Goal: Book appointment/travel/reservation

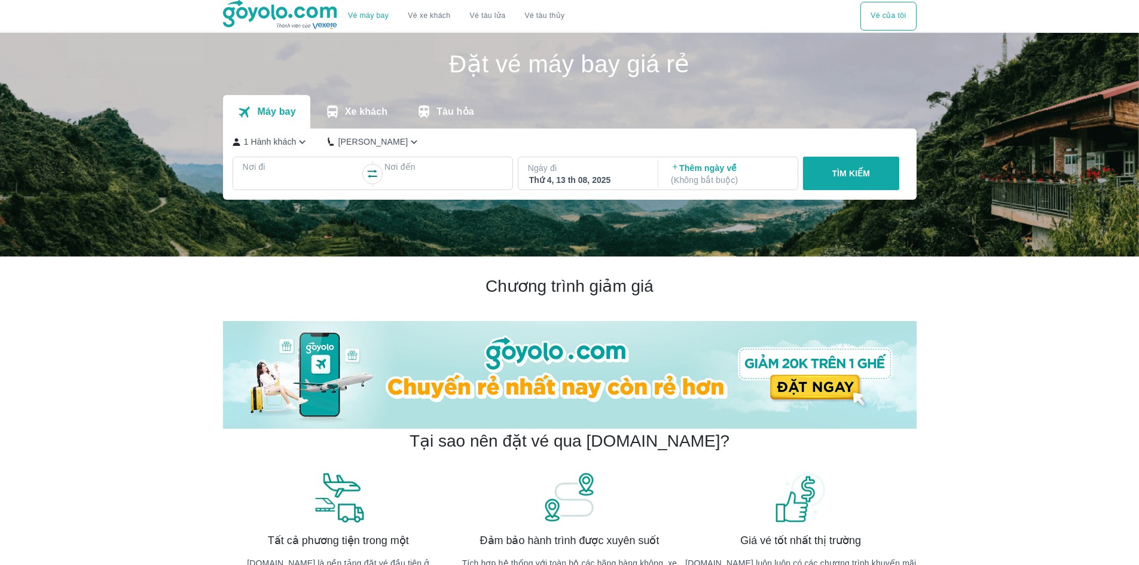
click at [449, 111] on p "Tàu hỏa" at bounding box center [455, 112] width 38 height 12
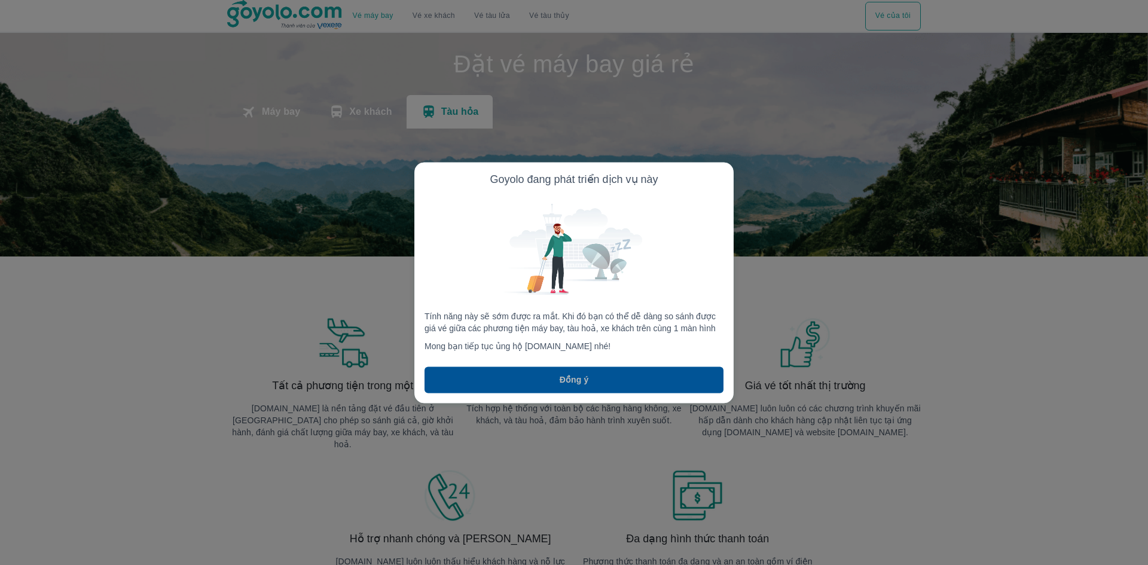
click at [602, 382] on button "Đồng ý" at bounding box center [573, 379] width 299 height 26
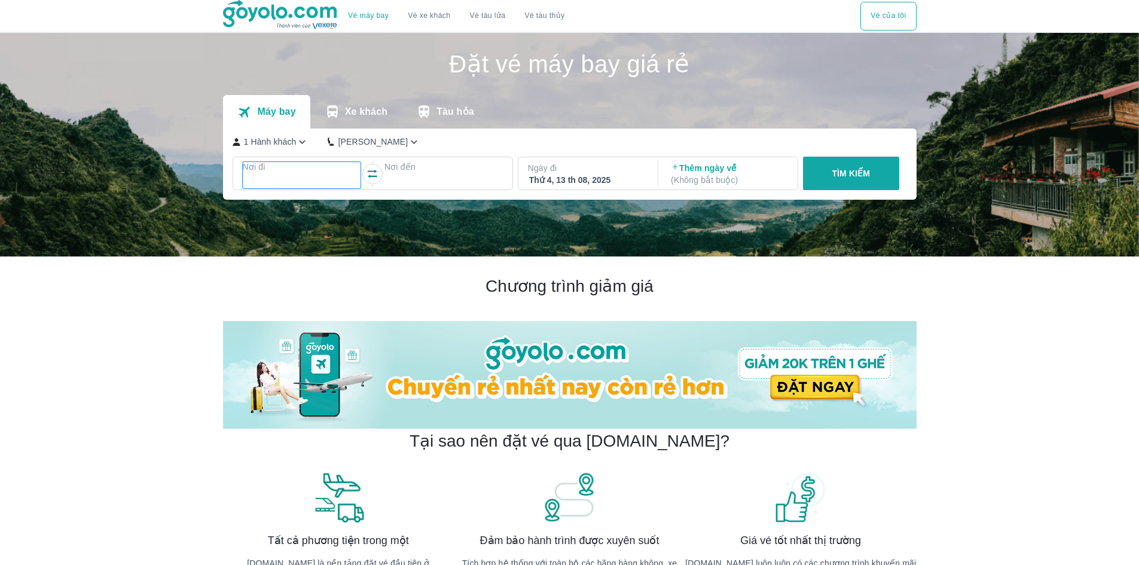
click at [304, 169] on p "Nơi đi" at bounding box center [302, 167] width 118 height 12
